Goal: Information Seeking & Learning: Learn about a topic

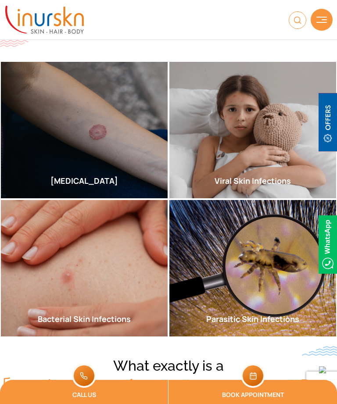
scroll to position [228, 0]
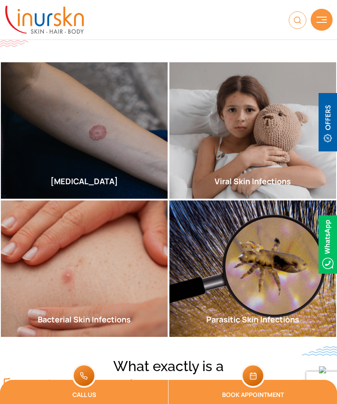
click at [51, 310] on span "Read More" at bounding box center [38, 309] width 43 height 8
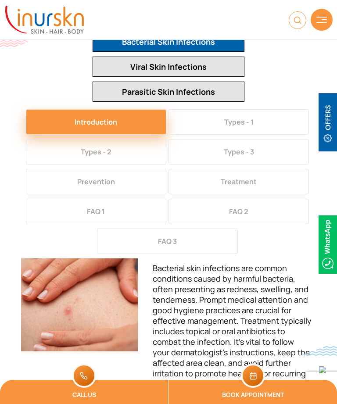
scroll to position [1430, 0]
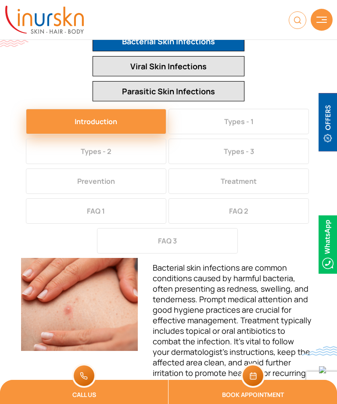
click at [255, 109] on button "Types - 1" at bounding box center [239, 121] width 140 height 25
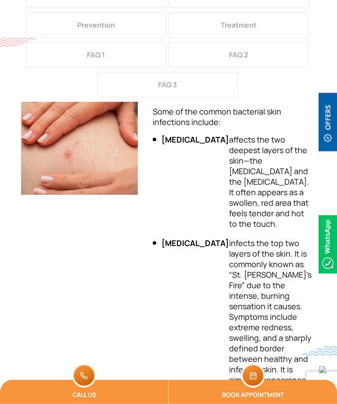
scroll to position [1586, 0]
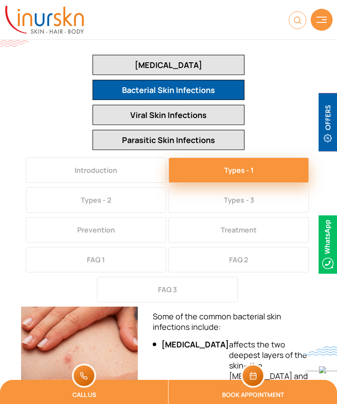
scroll to position [1381, 0]
click at [96, 188] on button "Types - 2" at bounding box center [96, 200] width 140 height 25
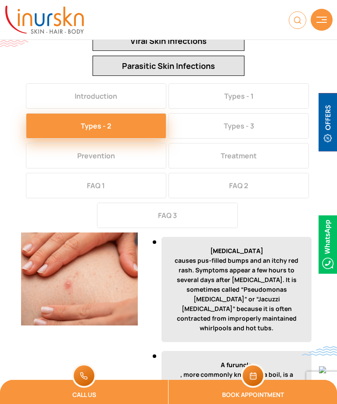
scroll to position [1455, 0]
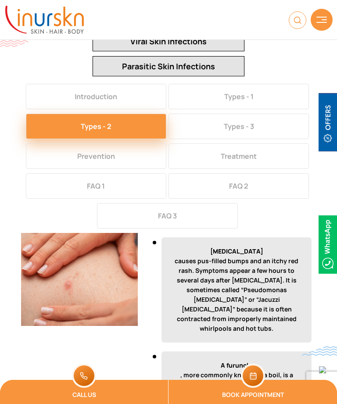
click at [250, 114] on button "Types - 3" at bounding box center [239, 126] width 140 height 25
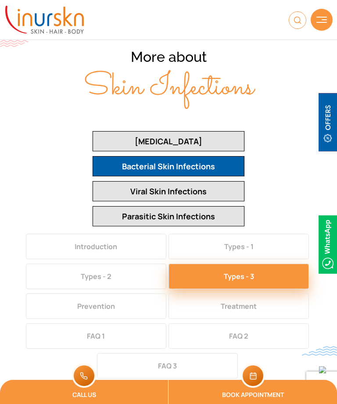
scroll to position [1305, 0]
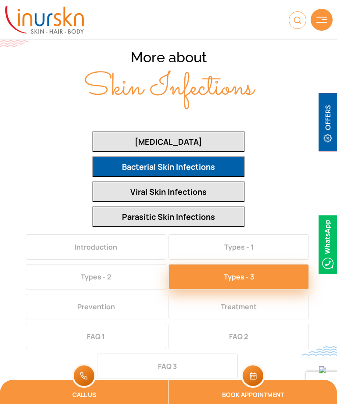
click at [189, 182] on button "Viral Skin Infections" at bounding box center [169, 192] width 152 height 20
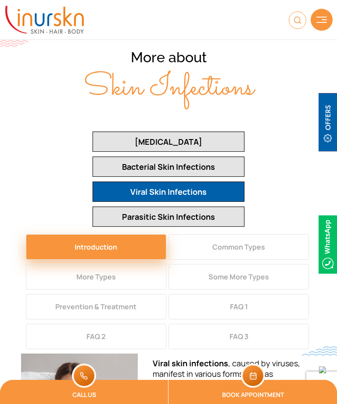
click at [253, 234] on button "Common Types" at bounding box center [239, 246] width 140 height 25
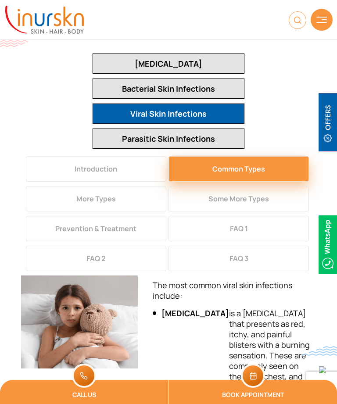
scroll to position [1382, 0]
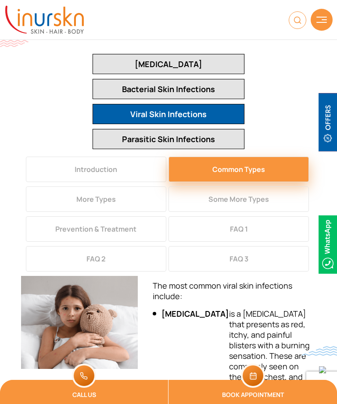
click at [126, 187] on button "More Types" at bounding box center [96, 199] width 140 height 25
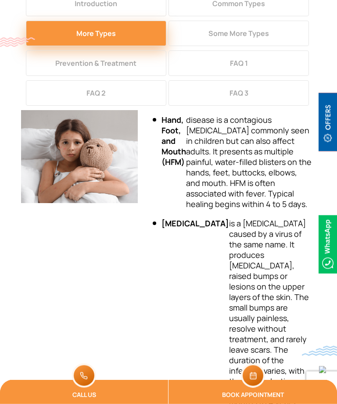
scroll to position [1549, 0]
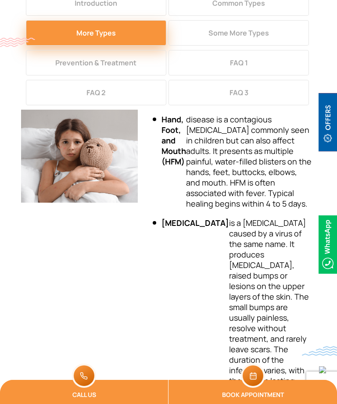
click at [291, 280] on li "[MEDICAL_DATA] is a [MEDICAL_DATA] caused by a virus of the same name. It produ…" at bounding box center [232, 313] width 159 height 190
click at [266, 302] on li "[MEDICAL_DATA] is a [MEDICAL_DATA] caused by a virus of the same name. It produ…" at bounding box center [232, 313] width 159 height 190
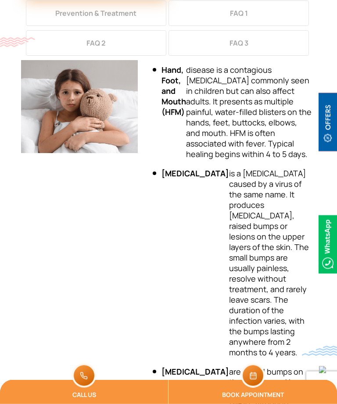
scroll to position [1598, 0]
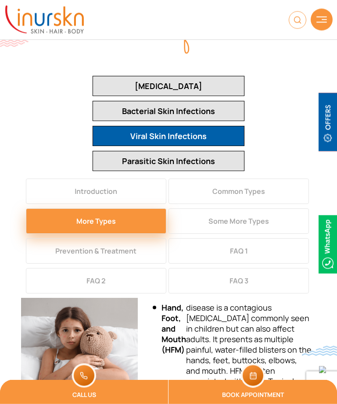
click at [261, 209] on button "Some More Types" at bounding box center [239, 221] width 140 height 25
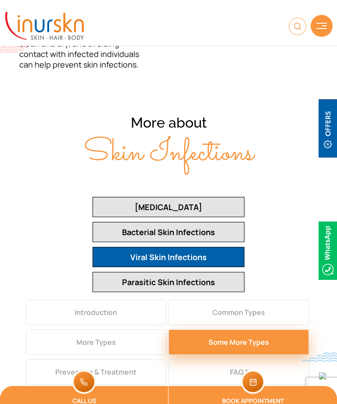
scroll to position [1239, 0]
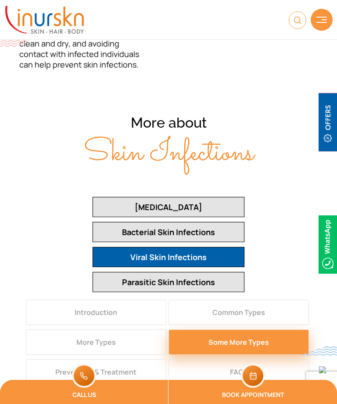
click at [190, 272] on button "Parasitic Skin Infections" at bounding box center [169, 282] width 152 height 20
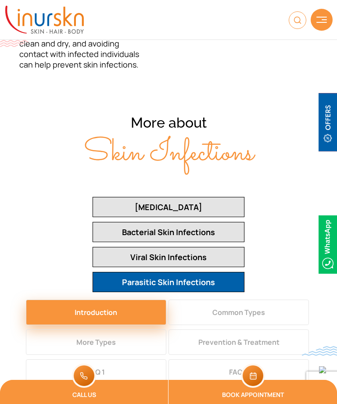
click at [267, 300] on button "Common Types" at bounding box center [239, 312] width 140 height 25
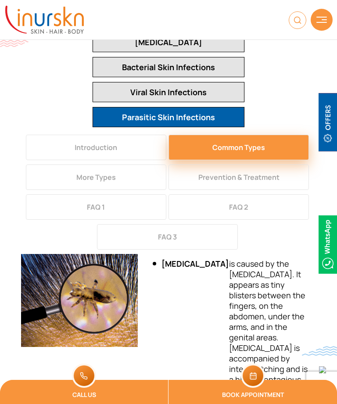
scroll to position [1399, 0]
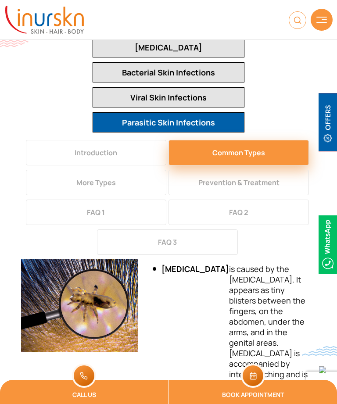
click at [118, 170] on button "More Types" at bounding box center [96, 182] width 140 height 25
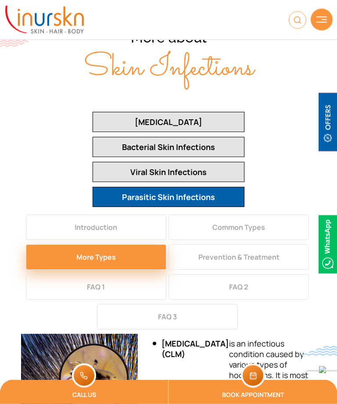
scroll to position [1324, 0]
click at [199, 112] on button "[MEDICAL_DATA]" at bounding box center [169, 122] width 152 height 20
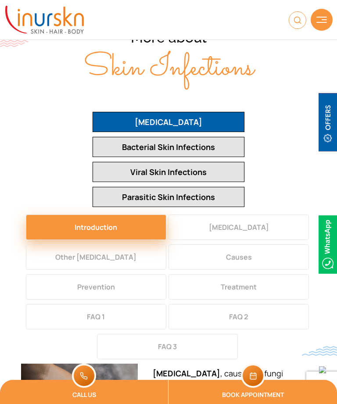
click at [117, 245] on button "Other [MEDICAL_DATA]" at bounding box center [96, 257] width 140 height 25
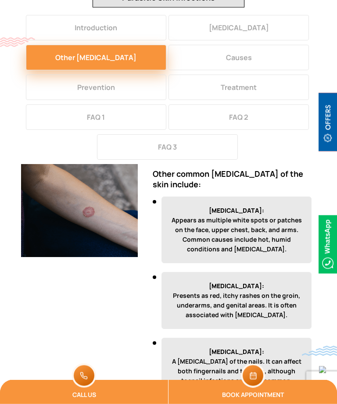
scroll to position [1524, 0]
click at [318, 321] on div "[MEDICAL_DATA] , caused by fungi invading the skin, can manifest as itching, sc…" at bounding box center [232, 286] width 178 height 244
click at [241, 197] on p "[MEDICAL_DATA]: Appears as multiple white spots or patches on the face, upper c…" at bounding box center [237, 230] width 150 height 67
